Goal: Information Seeking & Learning: Learn about a topic

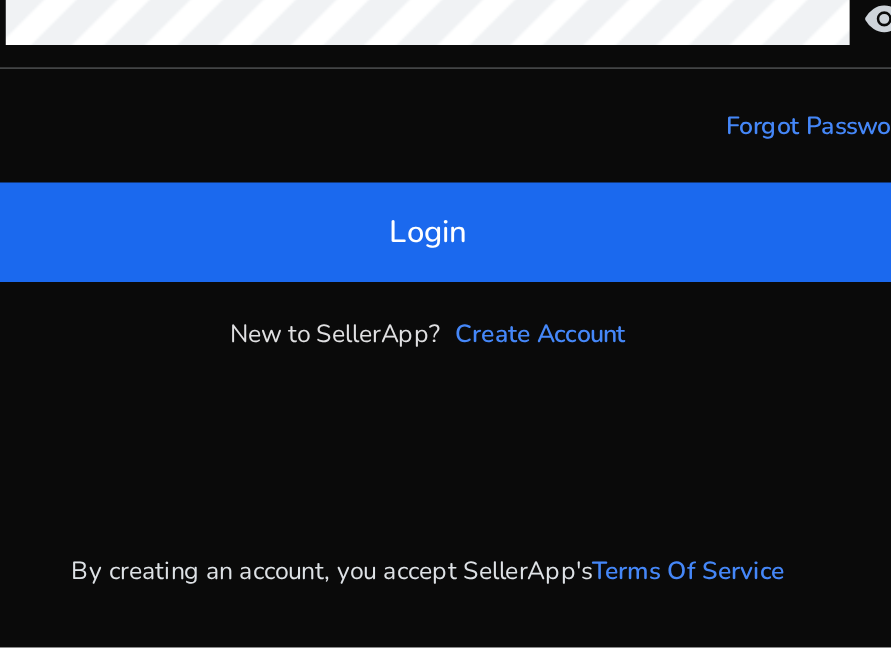
scroll to position [138, 0]
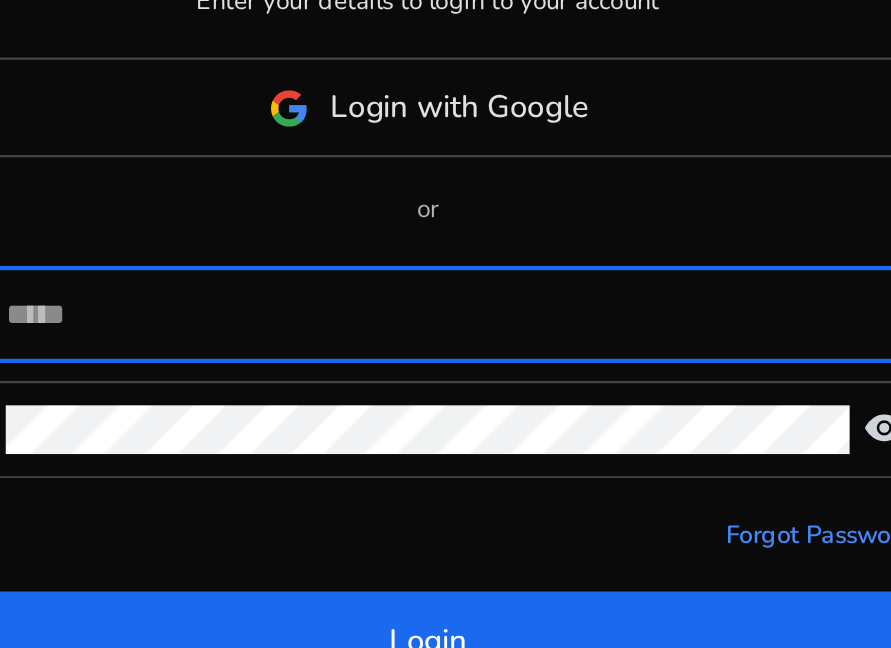
click at [444, 302] on input at bounding box center [454, 313] width 399 height 22
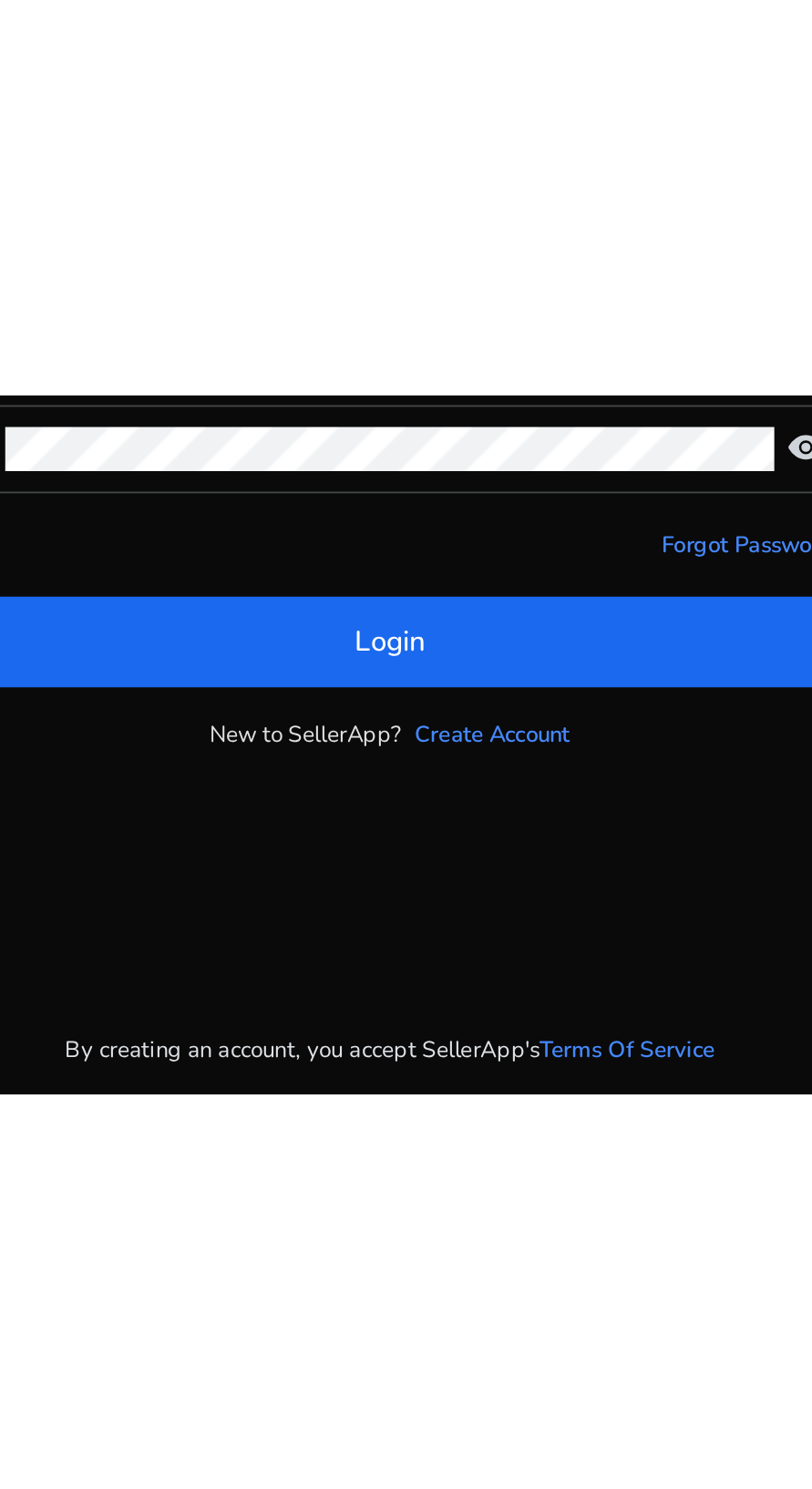
scroll to position [0, 0]
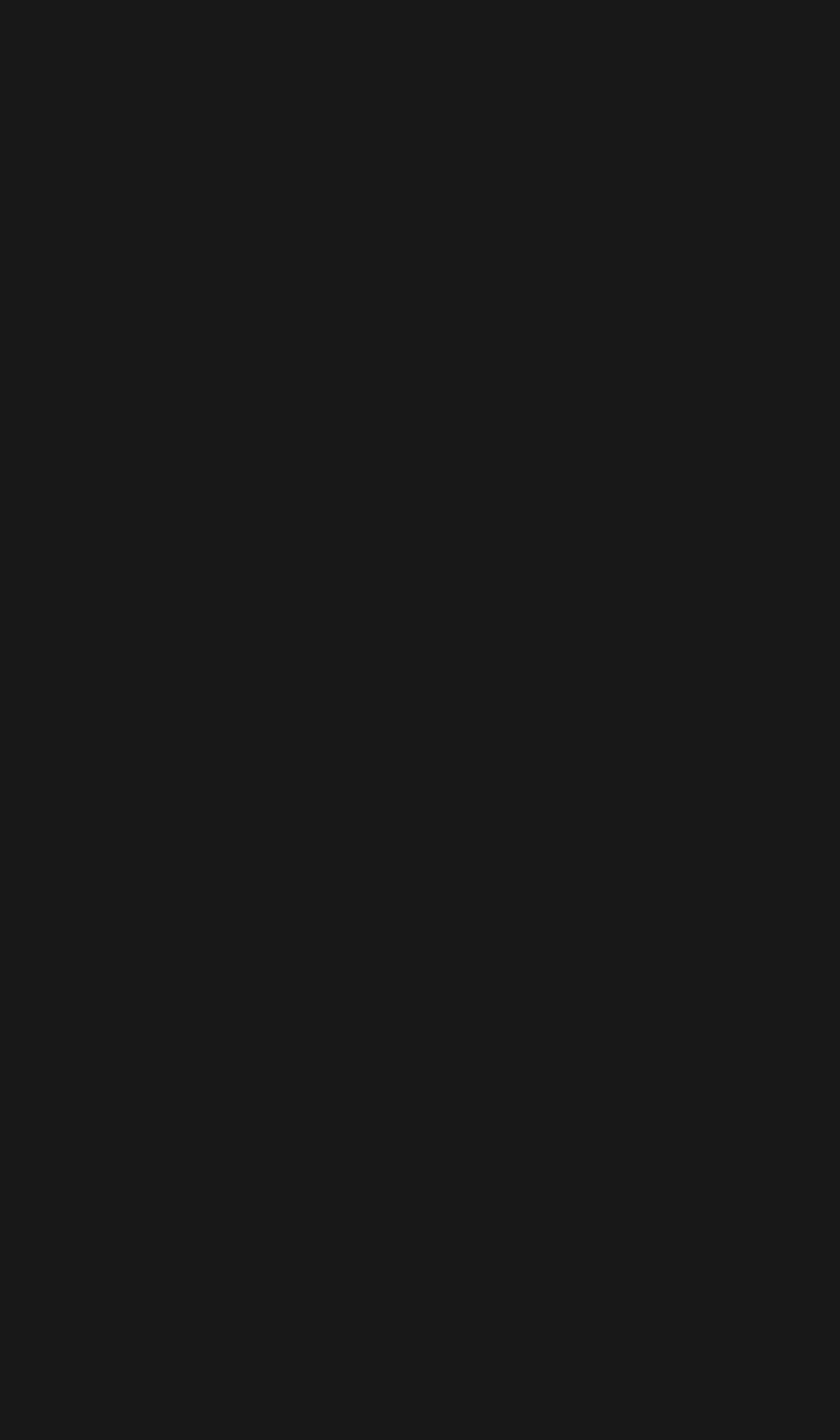
click at [431, 770] on div "We are getting things ready for you..." at bounding box center [457, 739] width 752 height 1376
click at [442, 920] on div "We are getting things ready for you..." at bounding box center [457, 739] width 752 height 1376
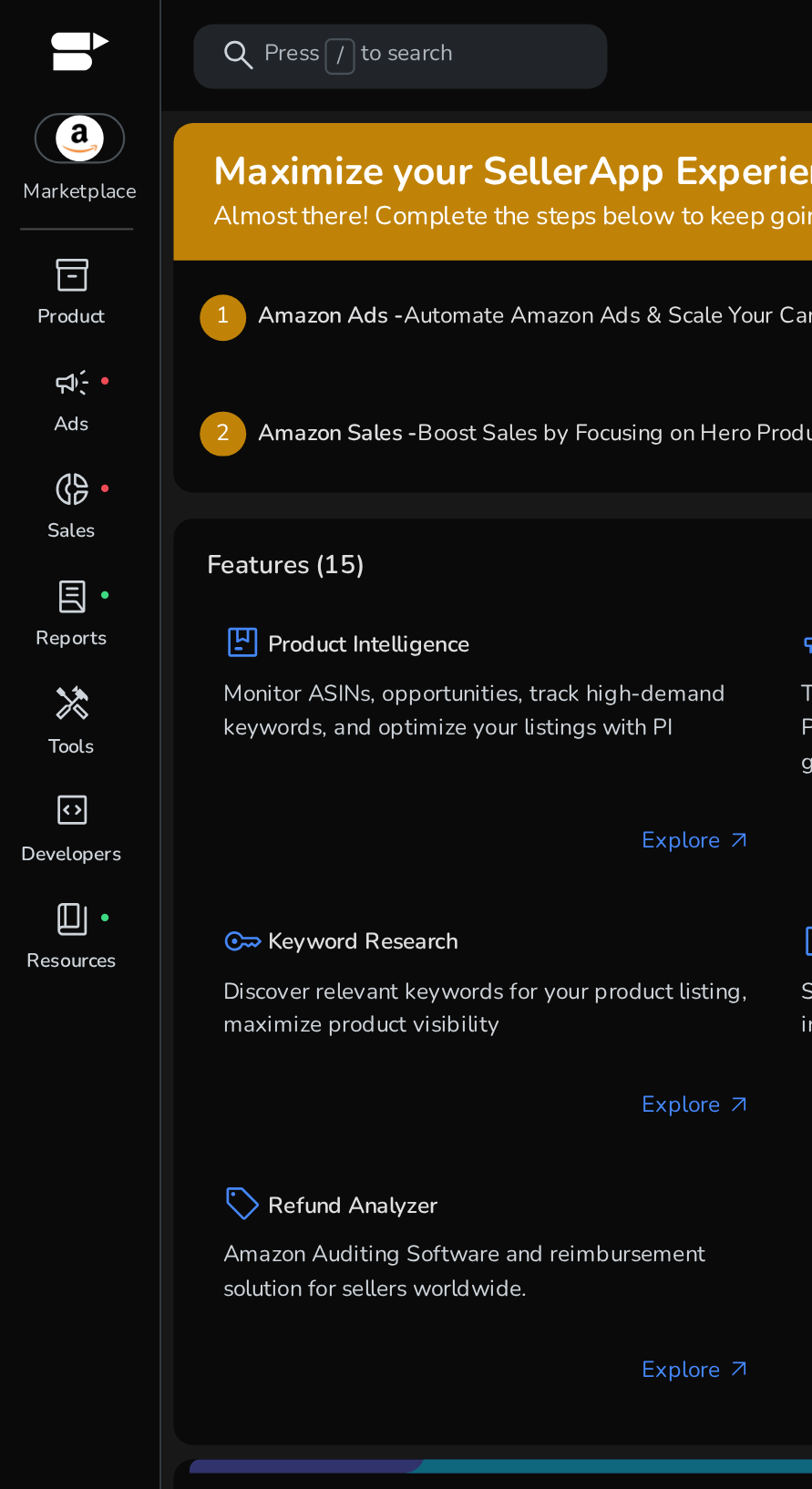
click at [44, 135] on div "inventory_2" at bounding box center [32, 124] width 41 height 24
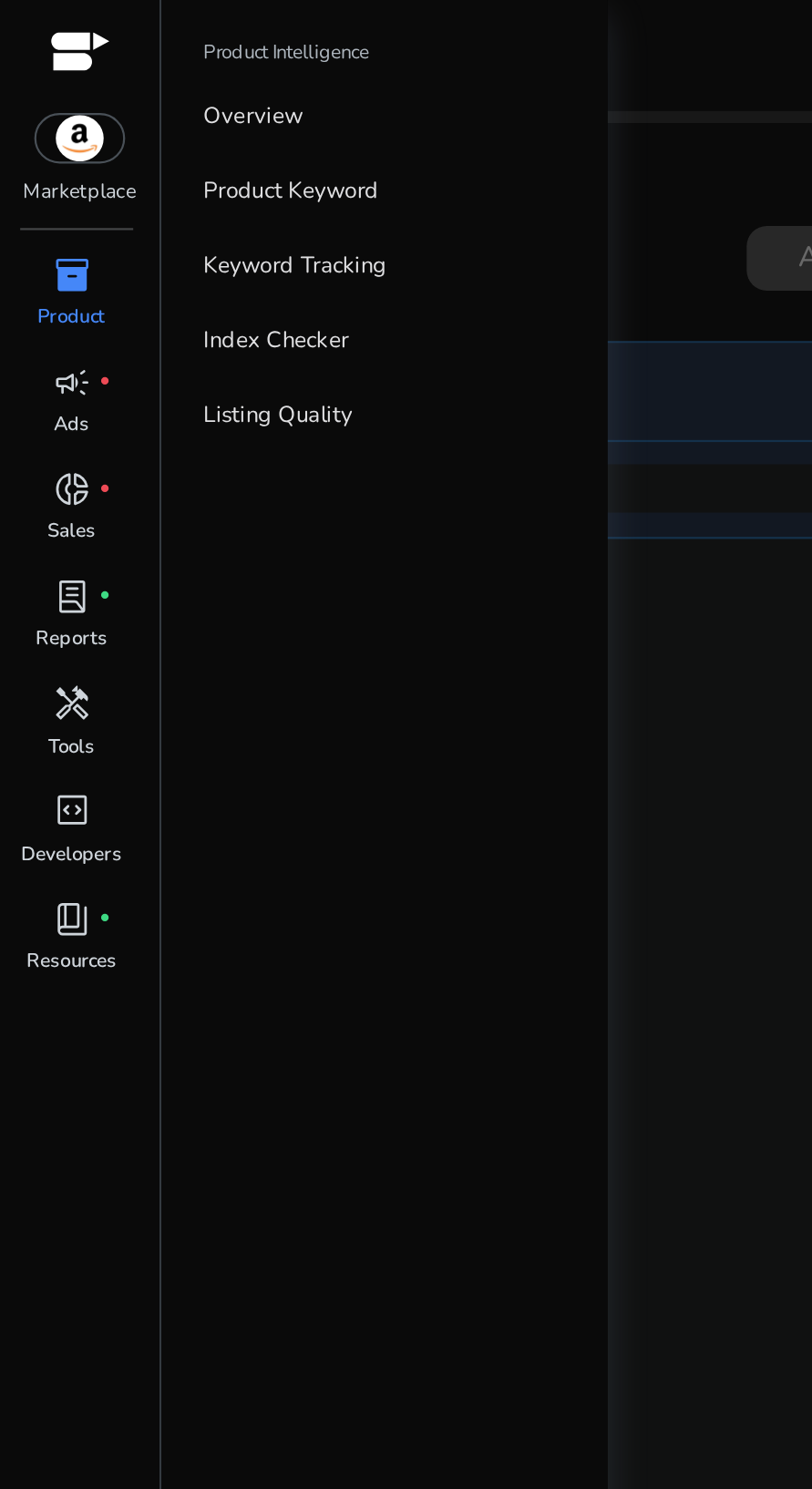
click at [160, 82] on p "Product Keyword" at bounding box center [131, 87] width 79 height 16
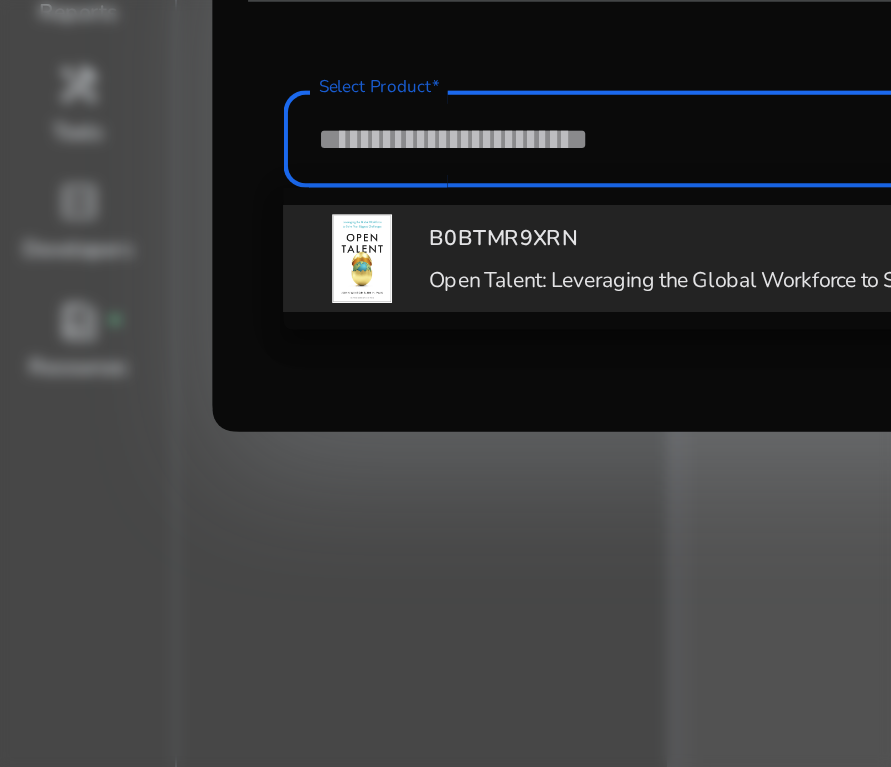
click at [221, 425] on div "B0BTMR9XRN Open Talent: Leveraging the Global Workforce to Solve Your Biggest C…" at bounding box center [361, 426] width 334 height 43
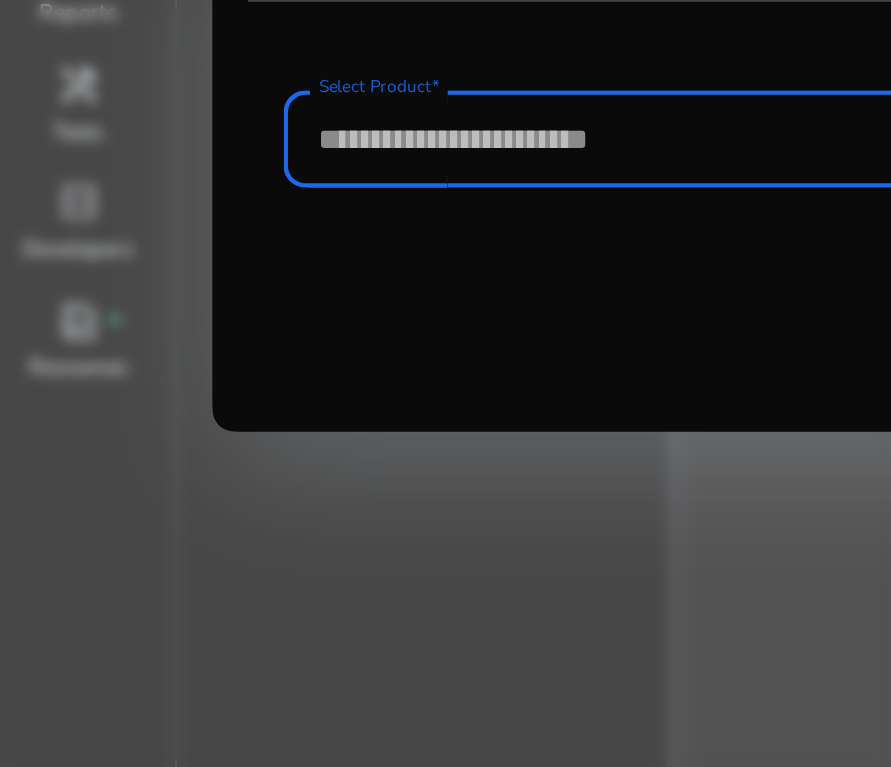
click at [303, 382] on input "Select Product*" at bounding box center [446, 373] width 604 height 22
type input "**********"
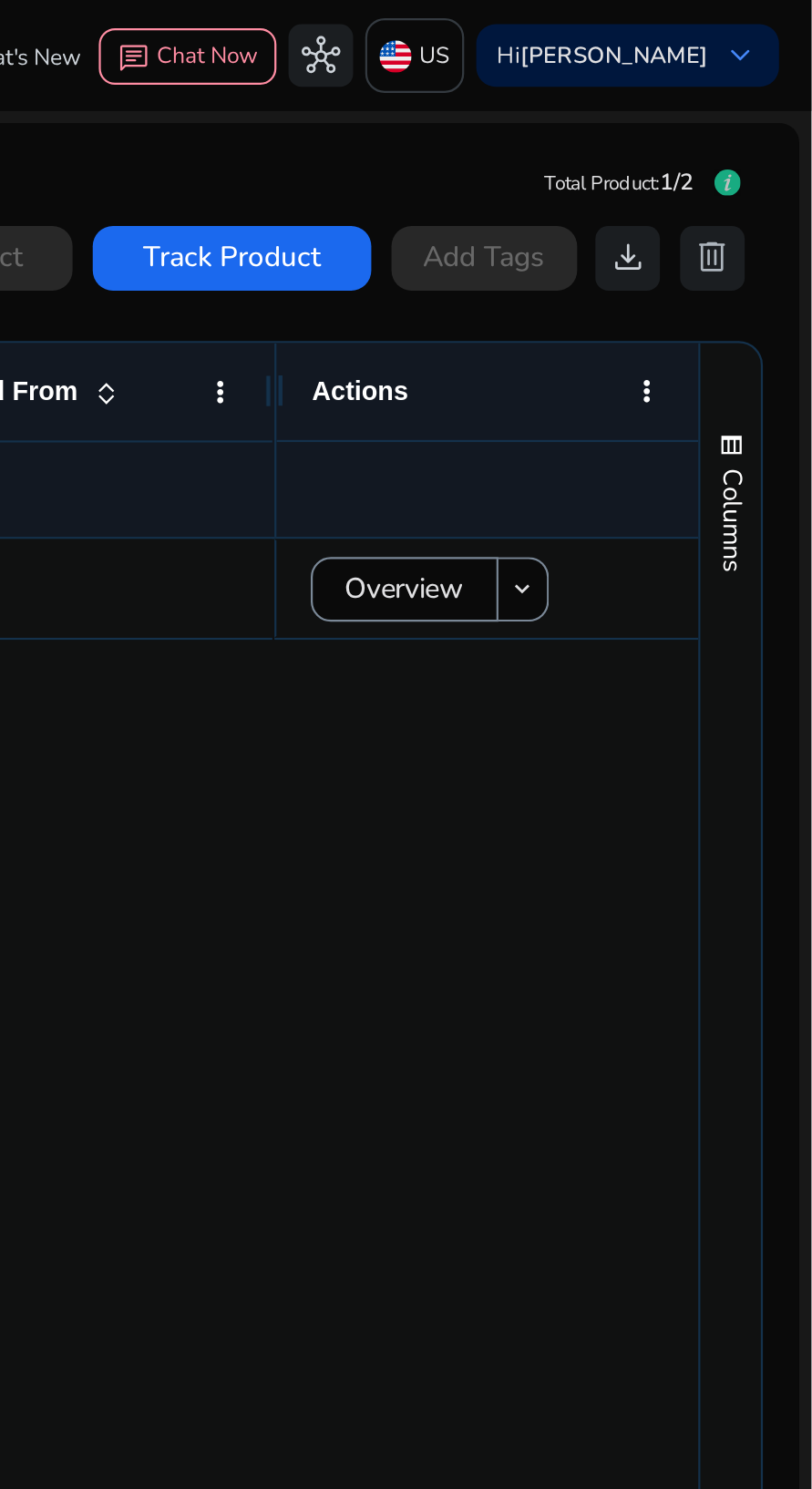
click at [633, 261] on span "Overview" at bounding box center [628, 265] width 54 height 37
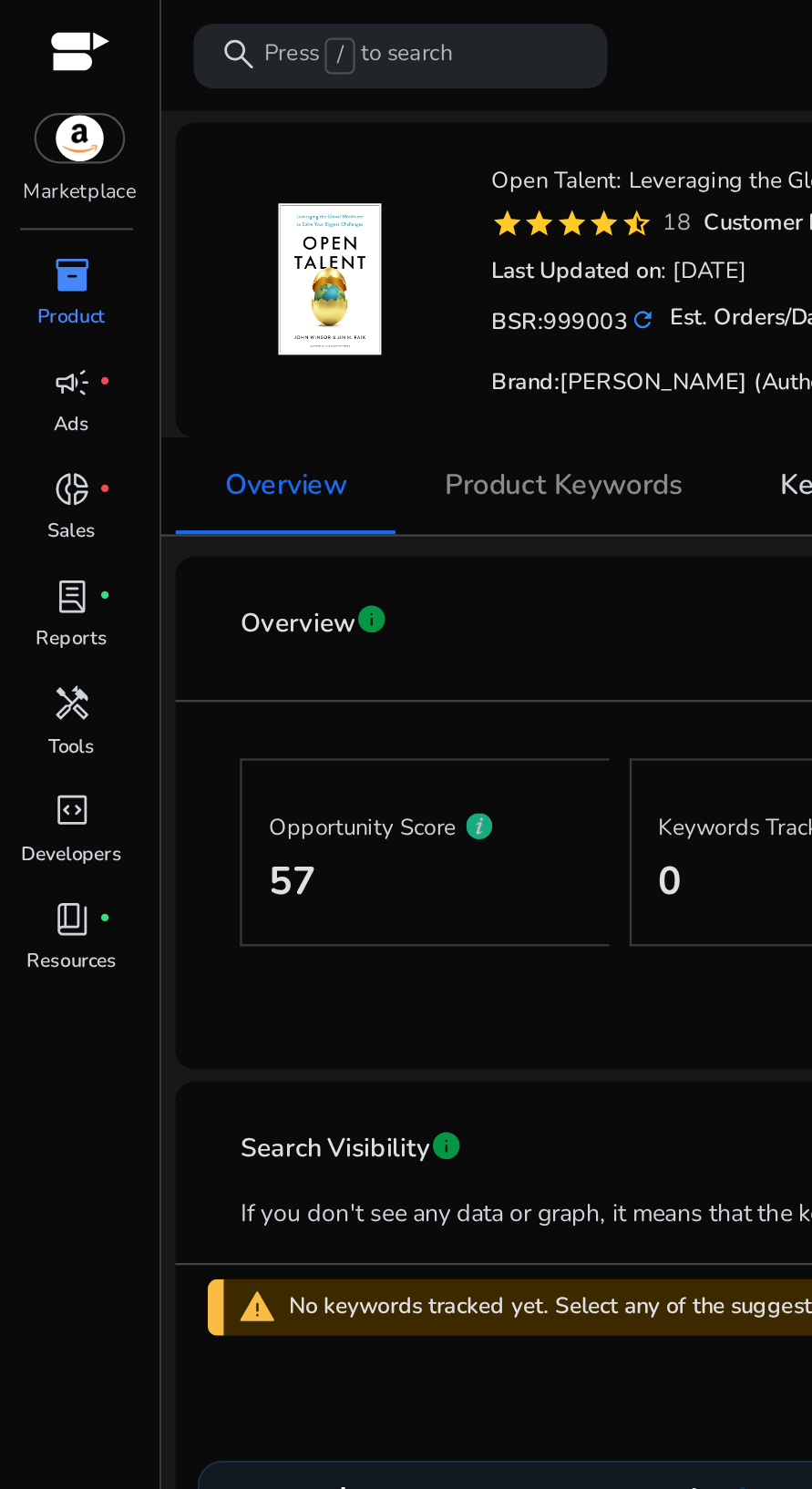
click at [240, 225] on span "Product Keywords" at bounding box center [254, 220] width 108 height 13
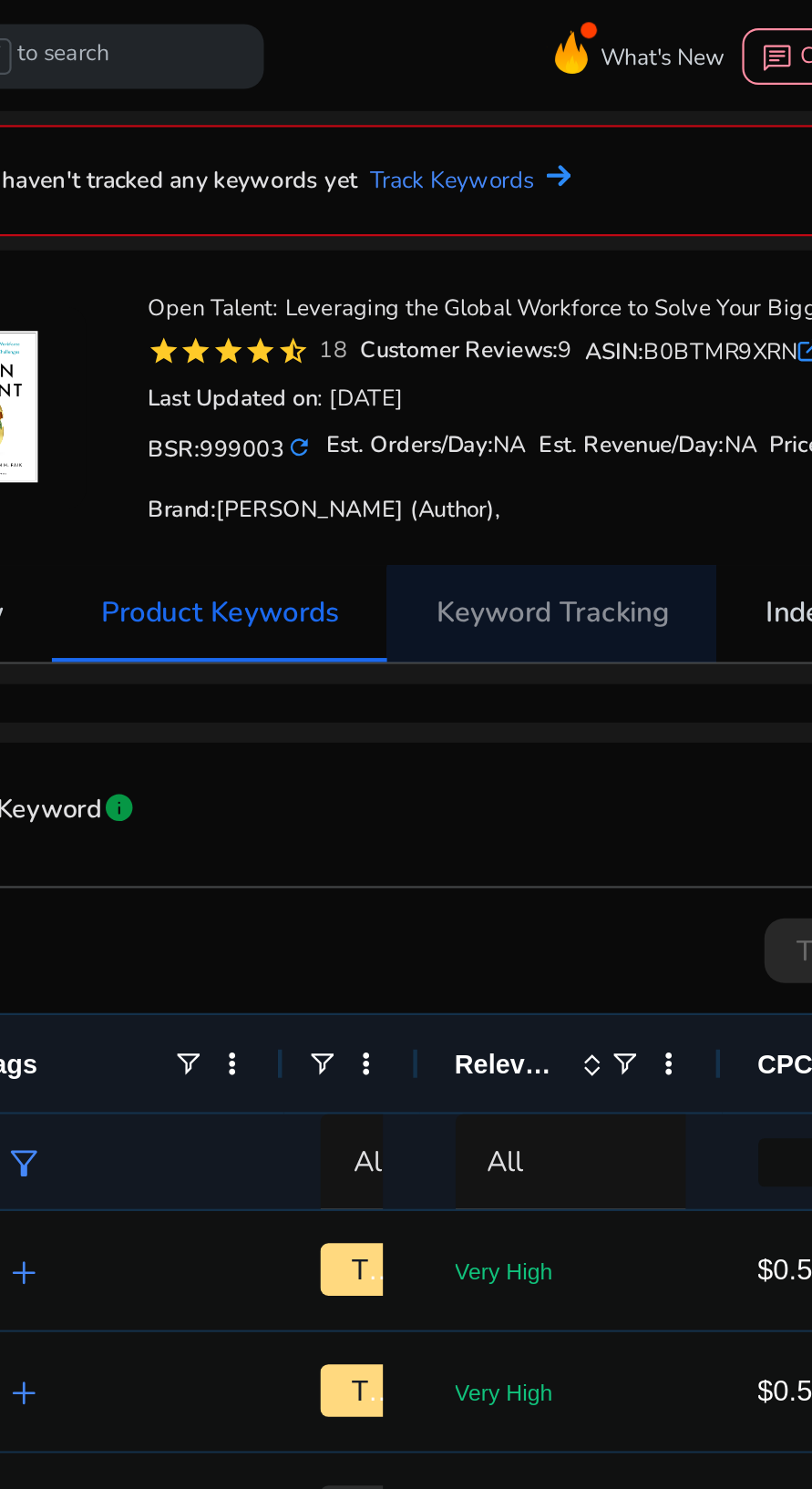
click at [424, 277] on span "Keyword Tracking" at bounding box center [404, 277] width 105 height 13
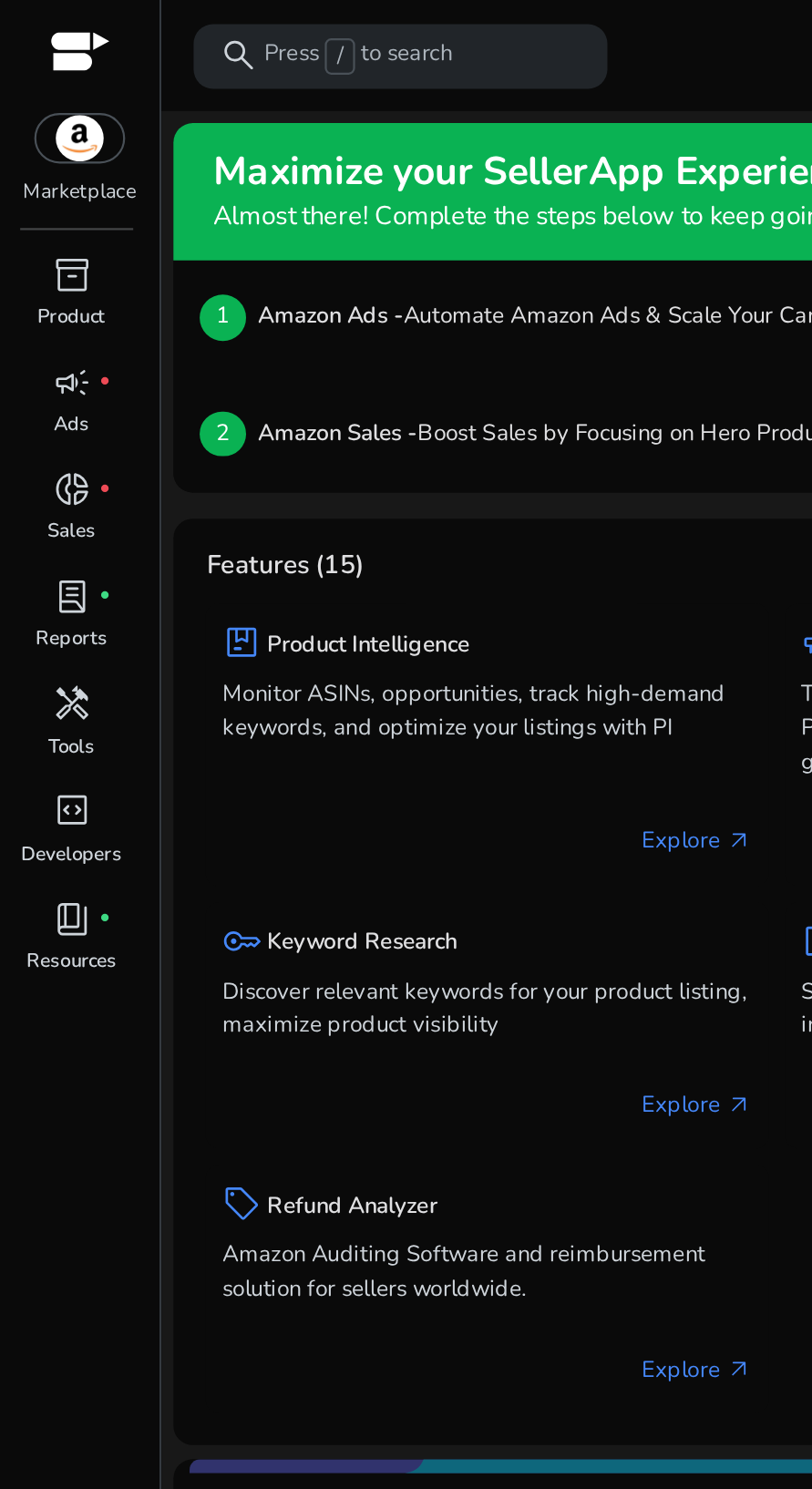
click at [205, 444] on p "Discover relevant keywords for your product listing, maximize product visibility" at bounding box center [220, 457] width 240 height 31
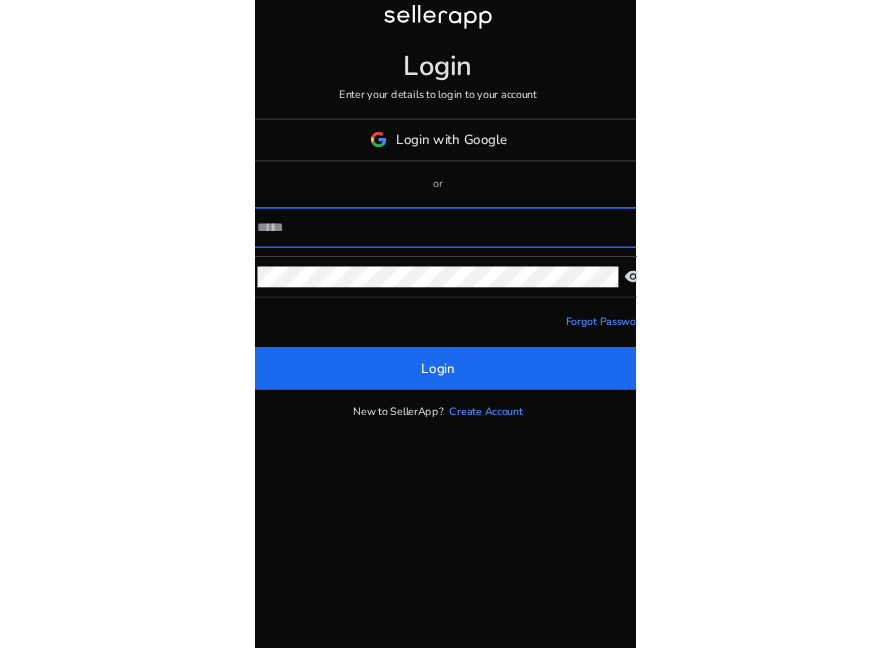
scroll to position [138, 0]
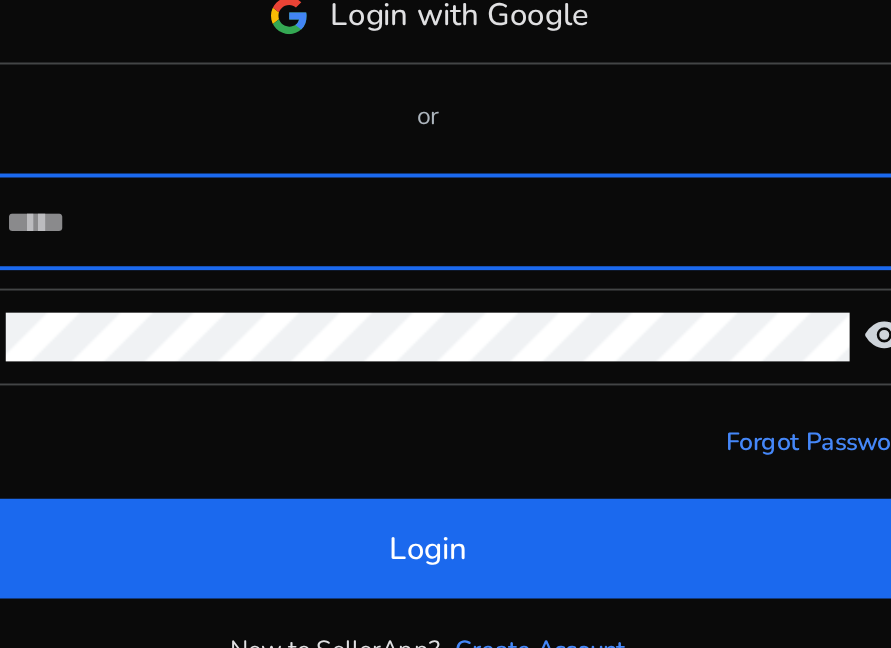
click at [434, 302] on input at bounding box center [454, 313] width 399 height 22
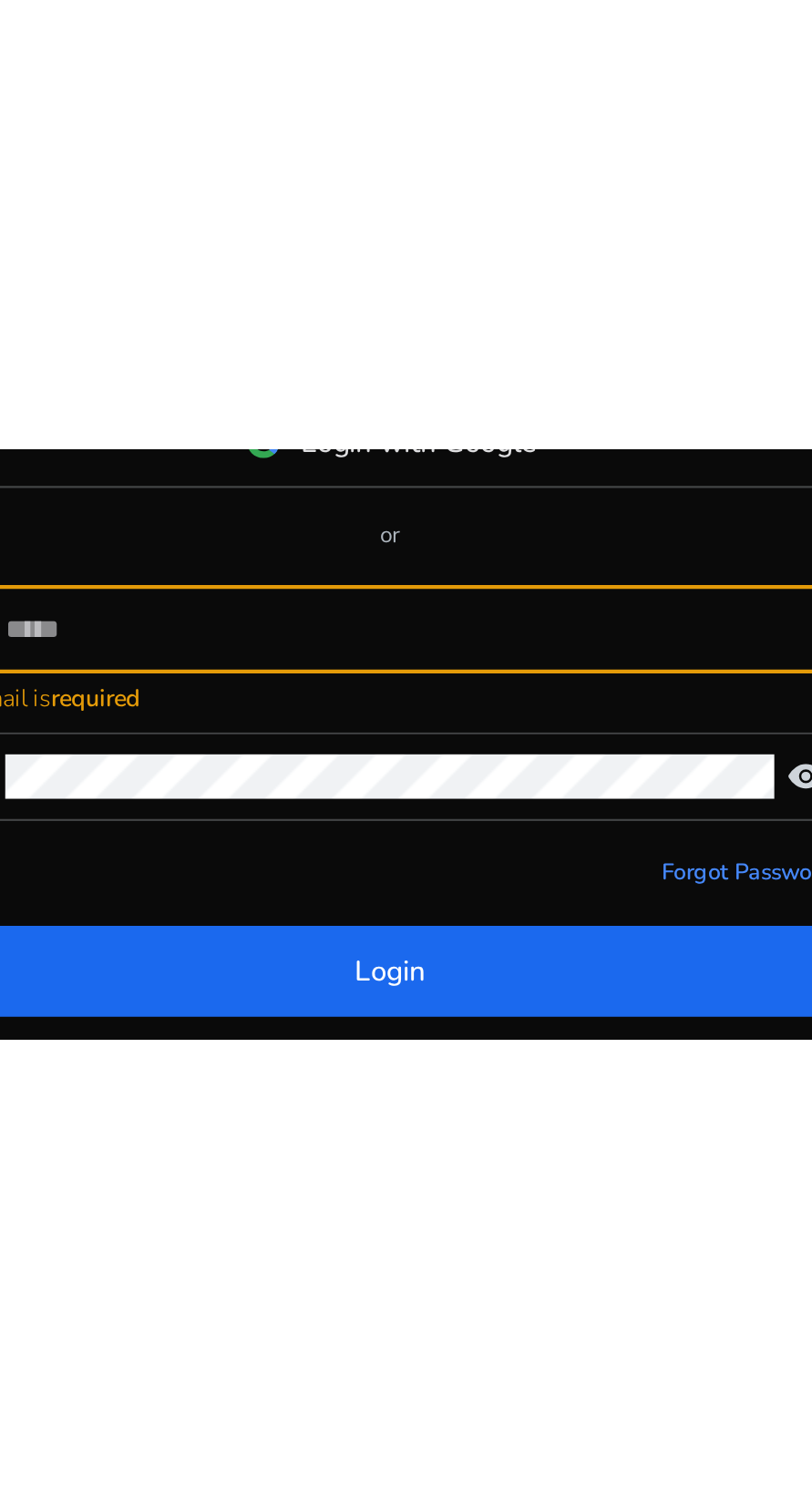
scroll to position [0, 0]
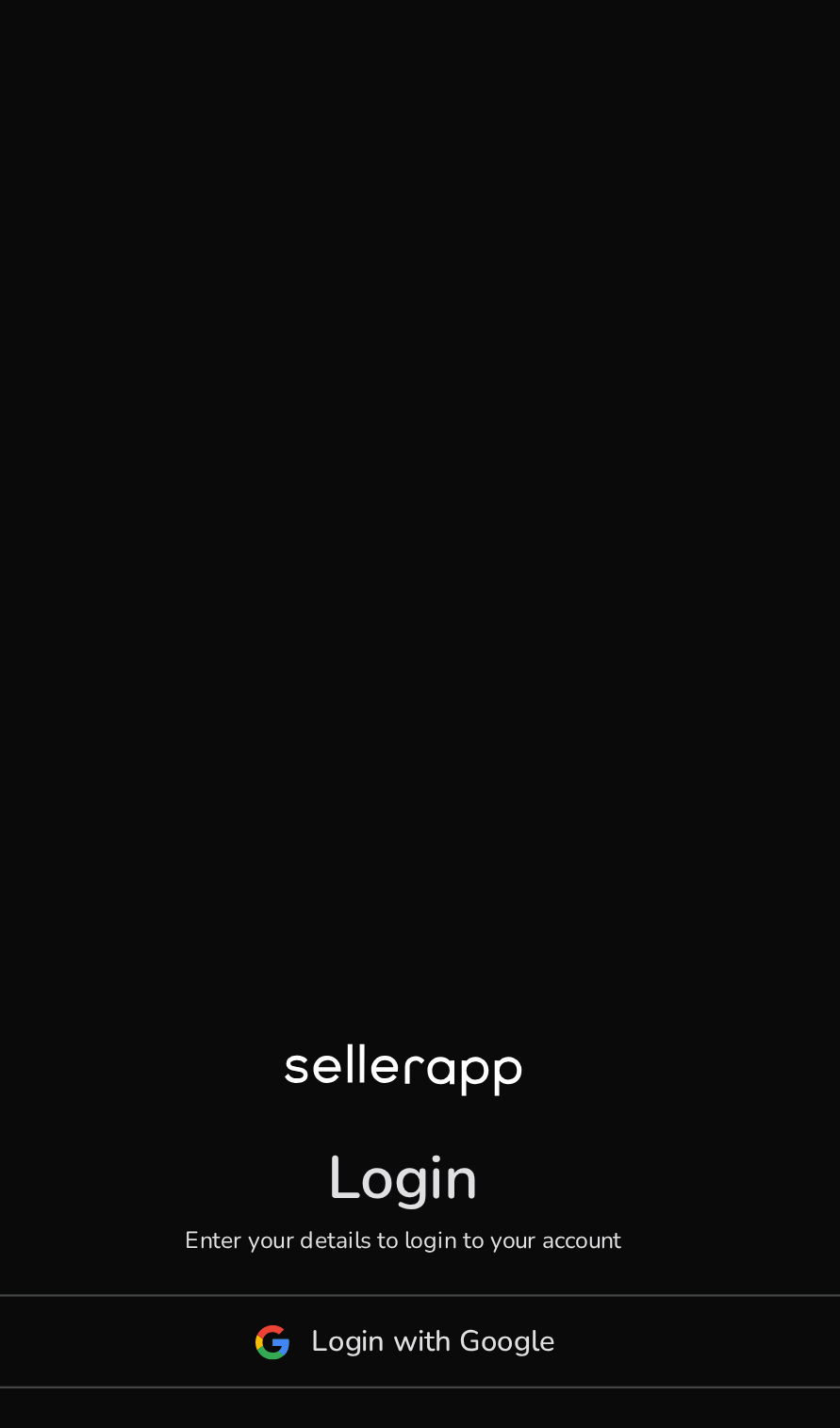
type input "**********"
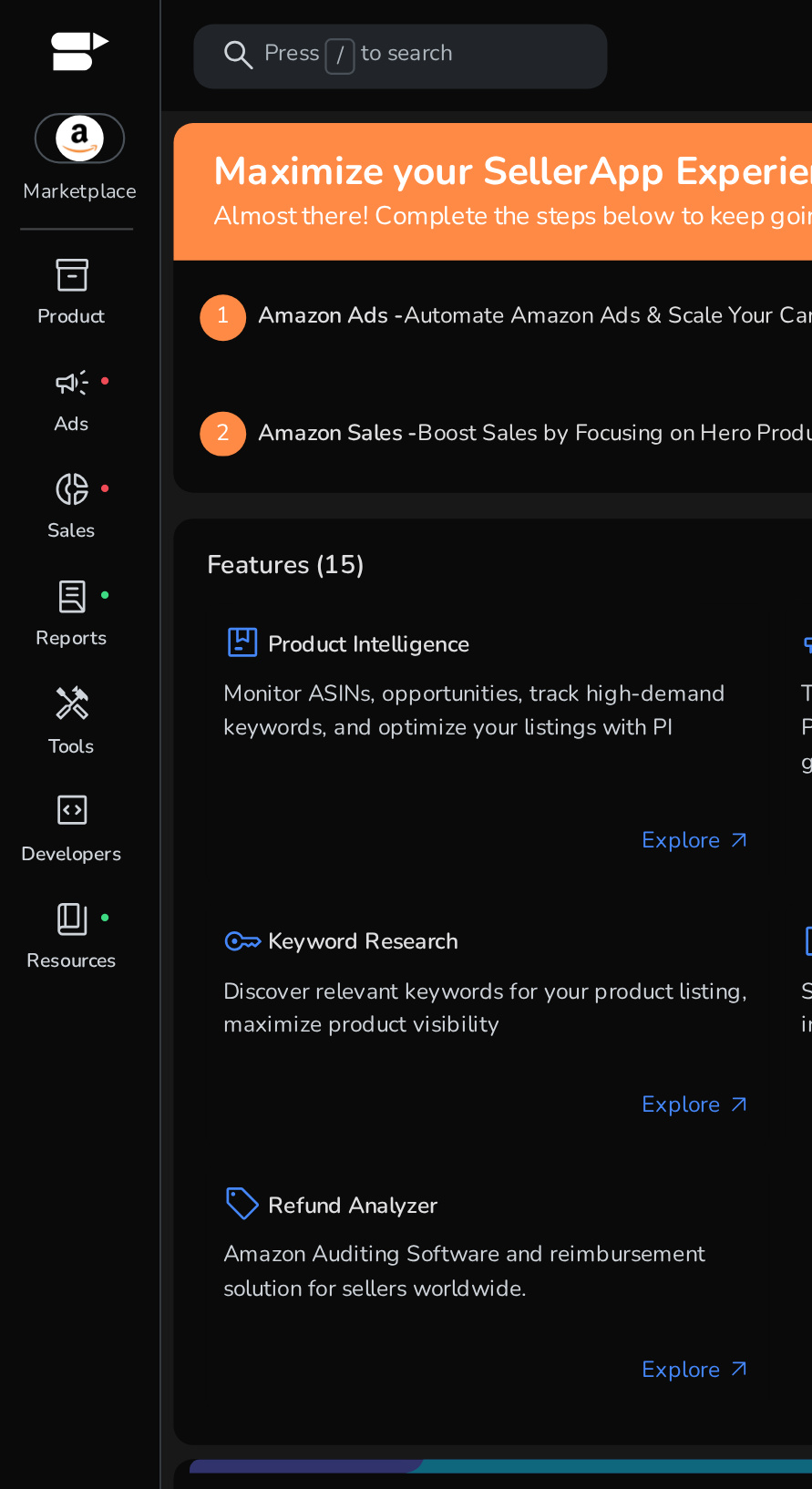
click at [222, 15] on div "search Press / to search" at bounding box center [180, 26] width 187 height 29
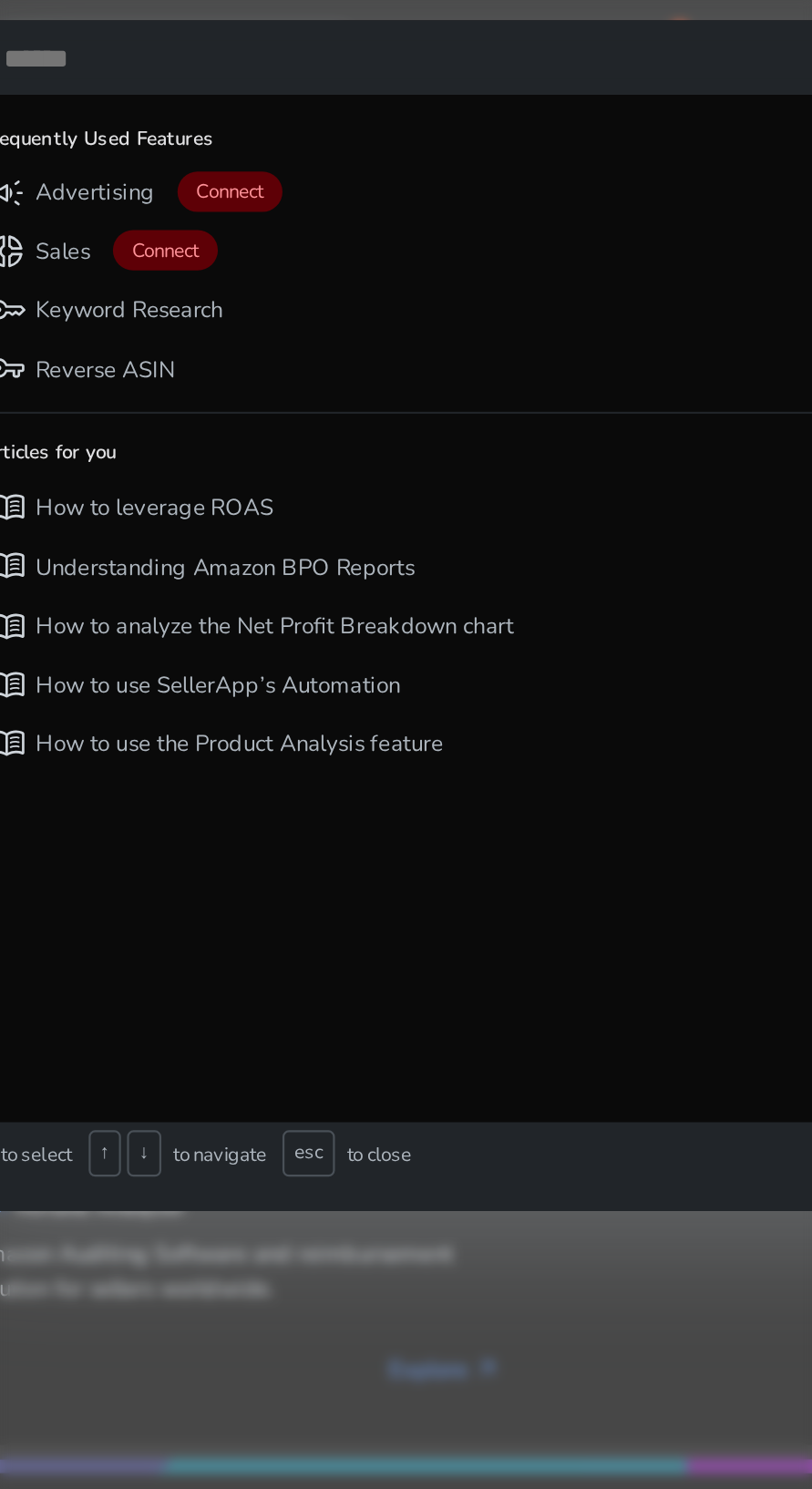
click at [217, 136] on div "key Keyword Research" at bounding box center [378, 140] width 546 height 24
